Goal: Find specific page/section: Find specific page/section

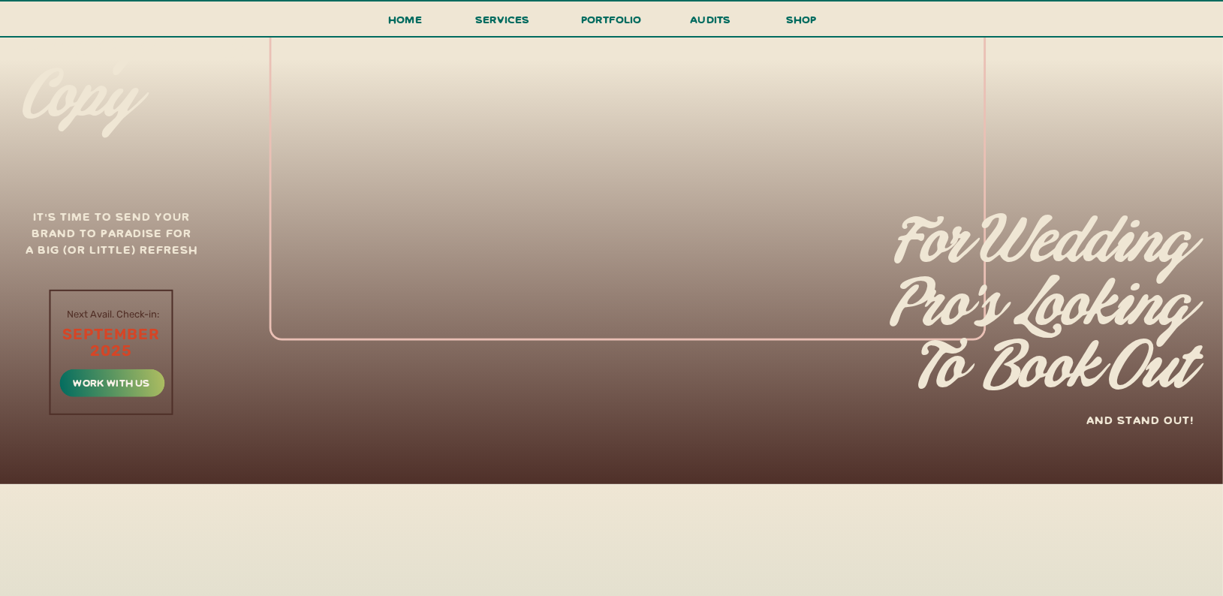
scroll to position [315, 0]
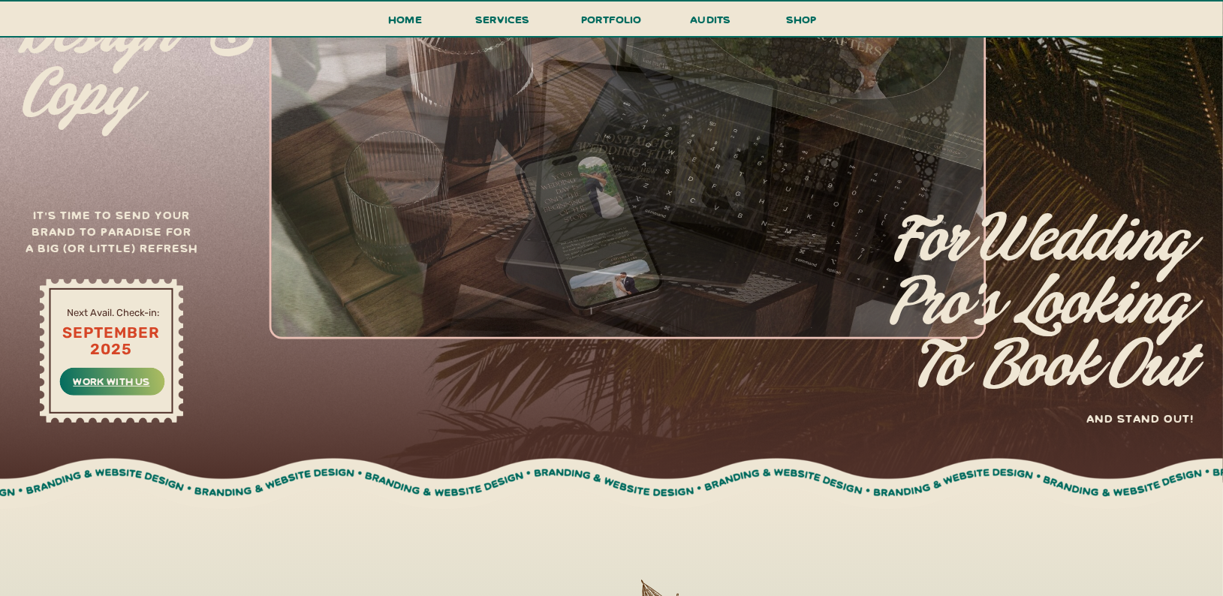
click at [113, 382] on h3 "work with us" at bounding box center [111, 380] width 85 height 17
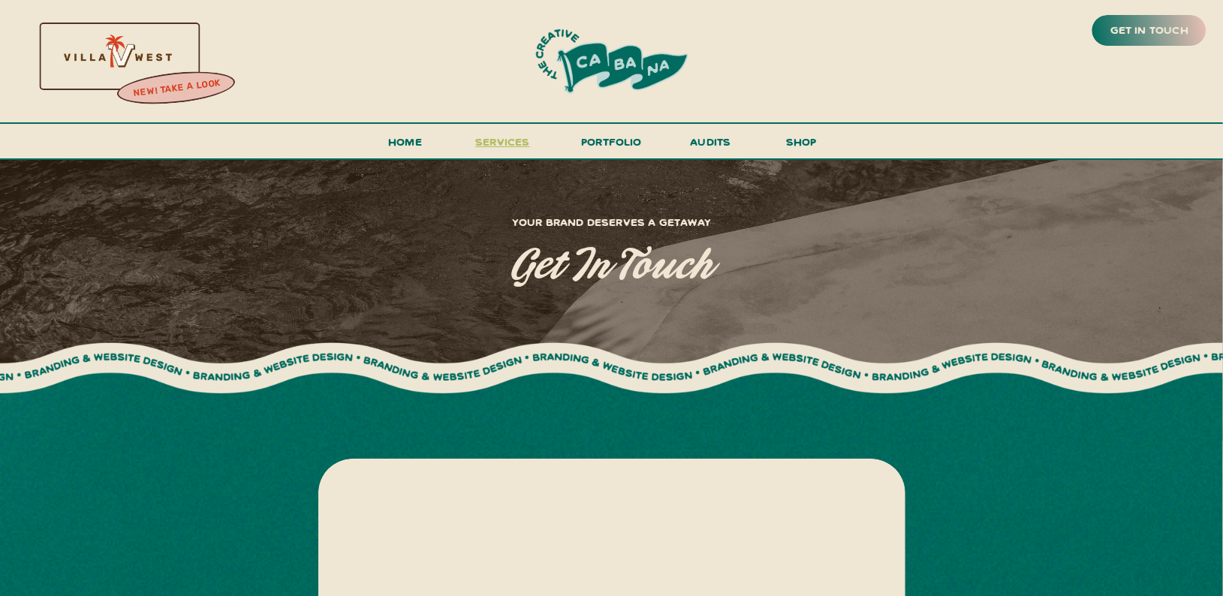
click at [518, 140] on span "services" at bounding box center [502, 141] width 55 height 14
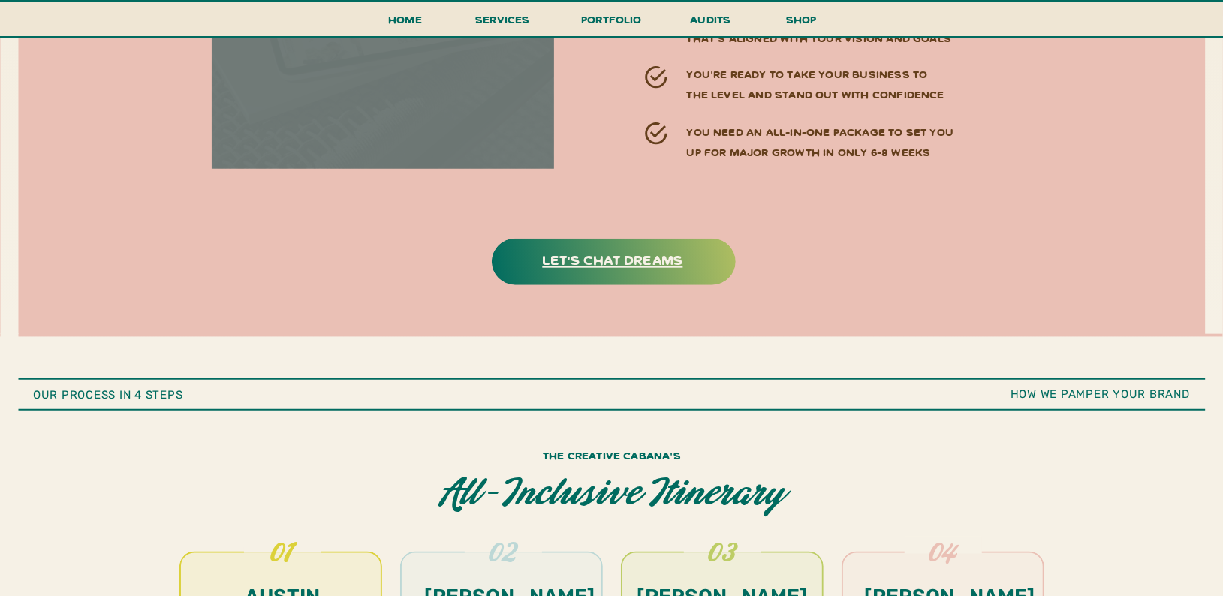
scroll to position [4575, 0]
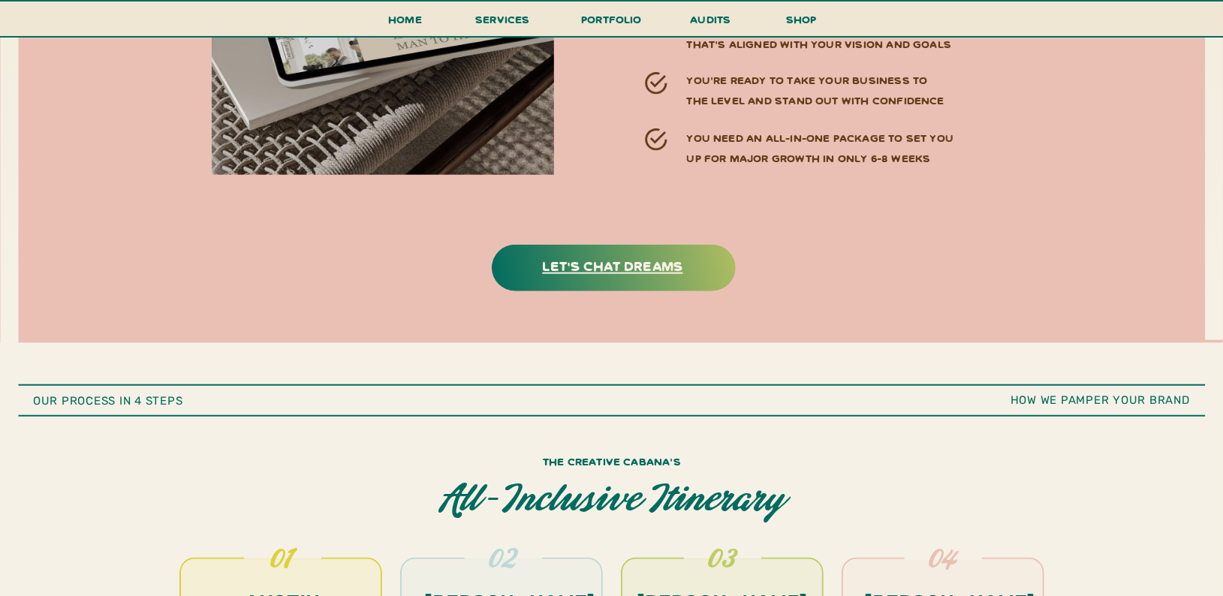
click at [594, 265] on h3 "let's chat dreams" at bounding box center [613, 265] width 188 height 23
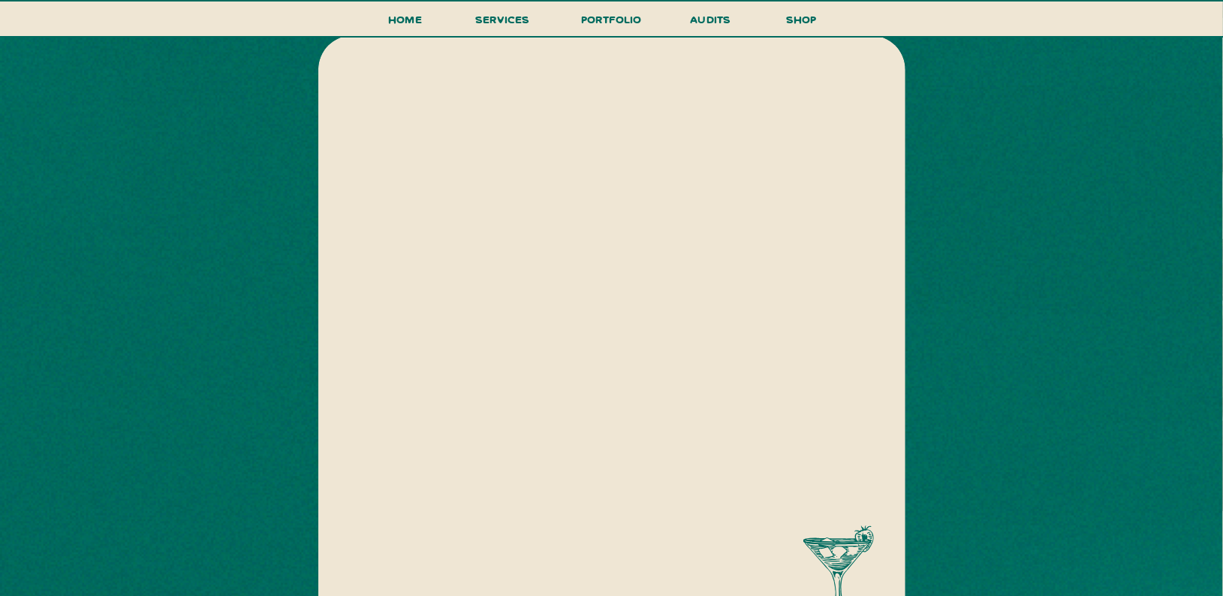
scroll to position [424, 0]
